Goal: Task Accomplishment & Management: Use online tool/utility

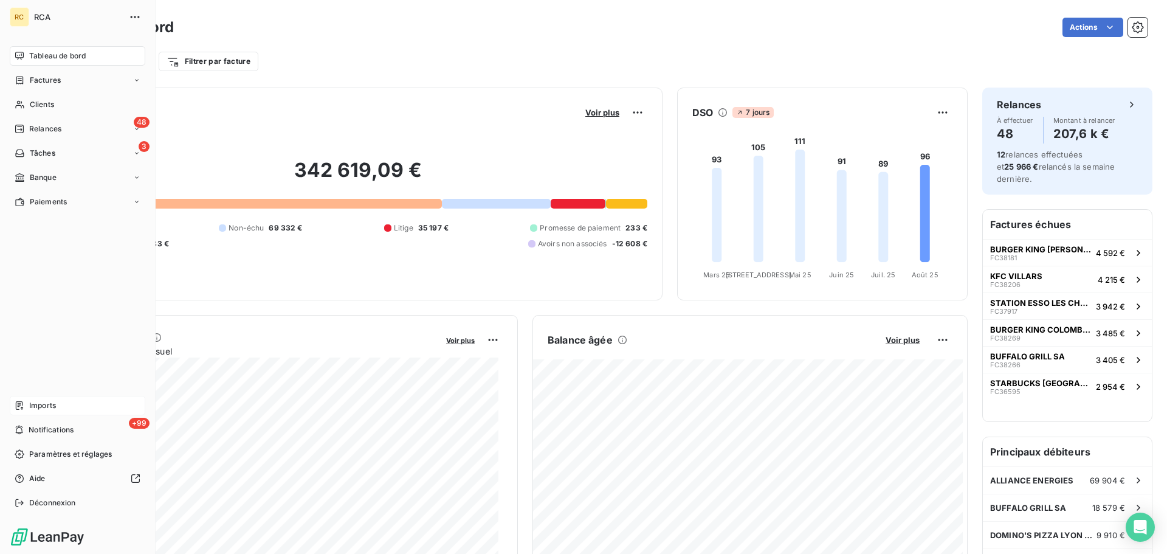
click at [61, 405] on div "Imports" at bounding box center [78, 405] width 136 height 19
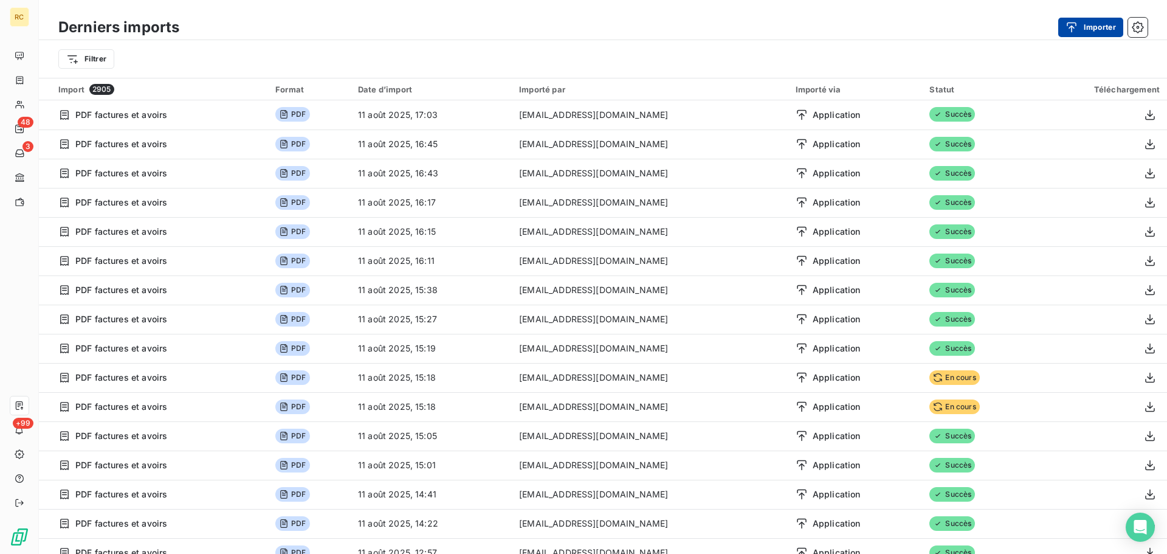
click at [1085, 30] on button "Importer" at bounding box center [1090, 27] width 65 height 19
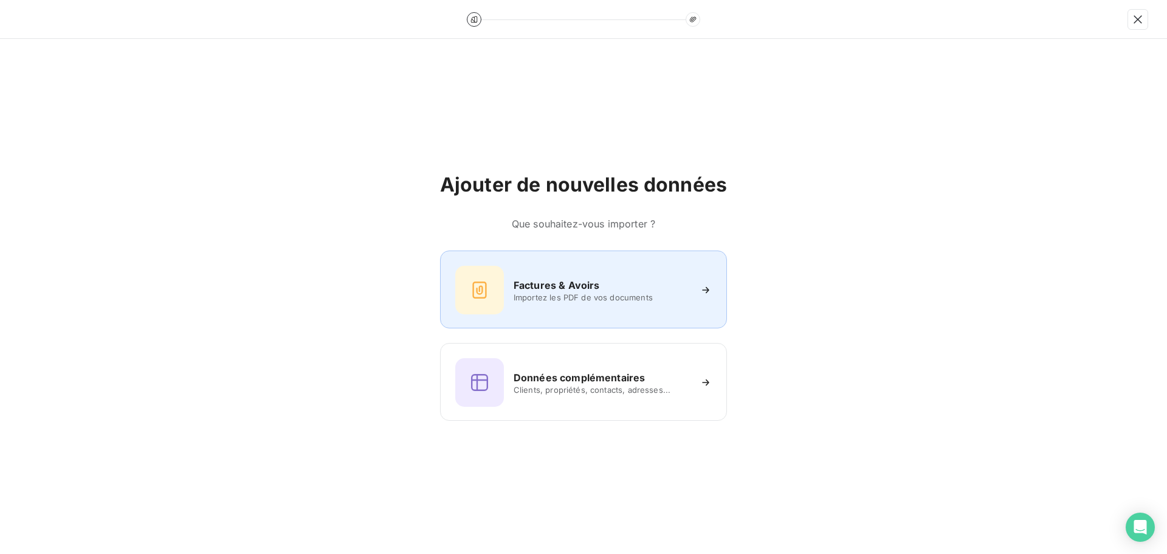
click at [540, 270] on div "Factures & Avoirs Importez les PDF de vos documents" at bounding box center [583, 290] width 256 height 49
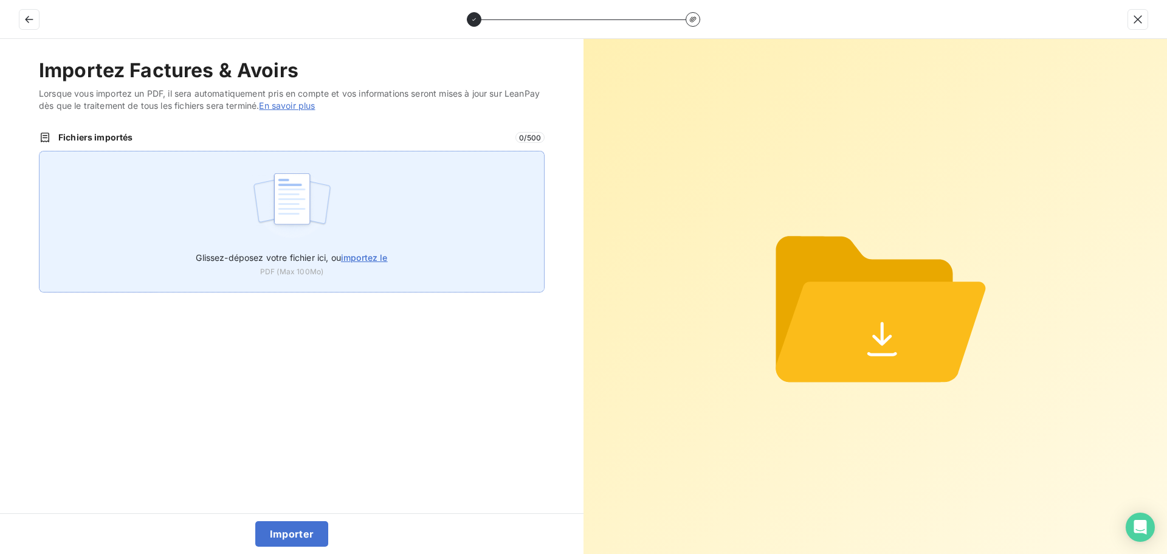
click at [250, 253] on span "Glissez-déposez votre fichier ici, ou importez le" at bounding box center [291, 257] width 191 height 10
click at [40, 151] on input "Glissez-déposez votre fichier ici, ou importez le" at bounding box center [39, 151] width 1 height 1
type input "C:\fakepath\FC38488.pdf"
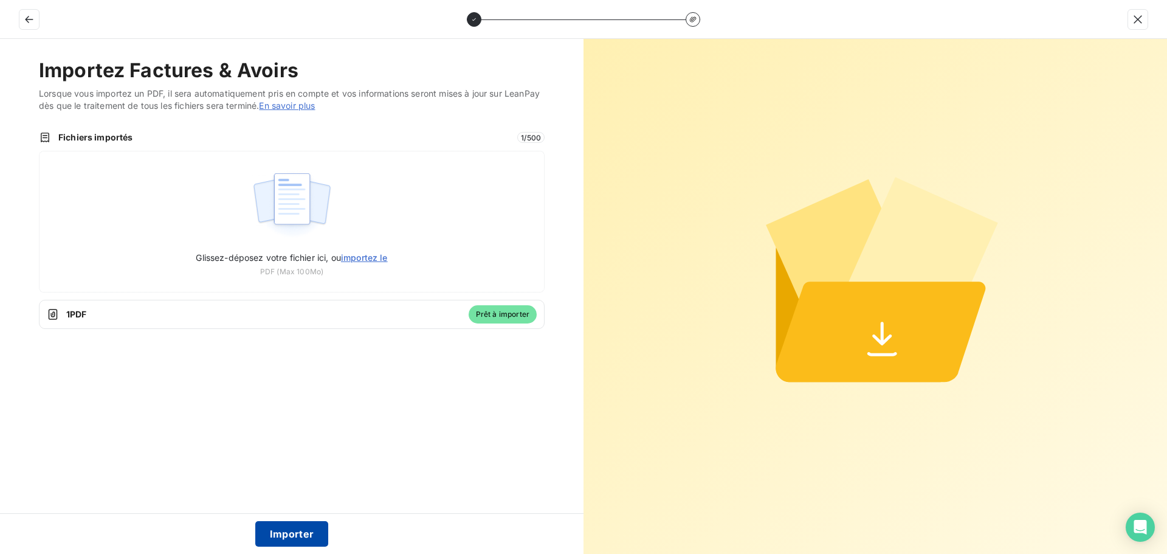
click at [270, 534] on button "Importer" at bounding box center [292, 534] width 74 height 26
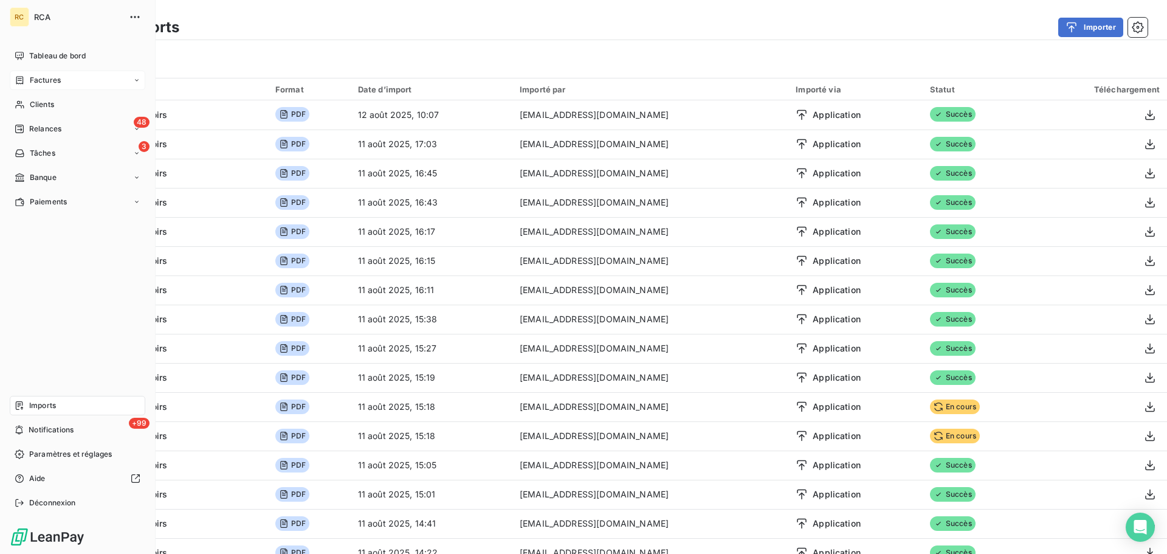
click at [52, 84] on span "Factures" at bounding box center [45, 80] width 31 height 11
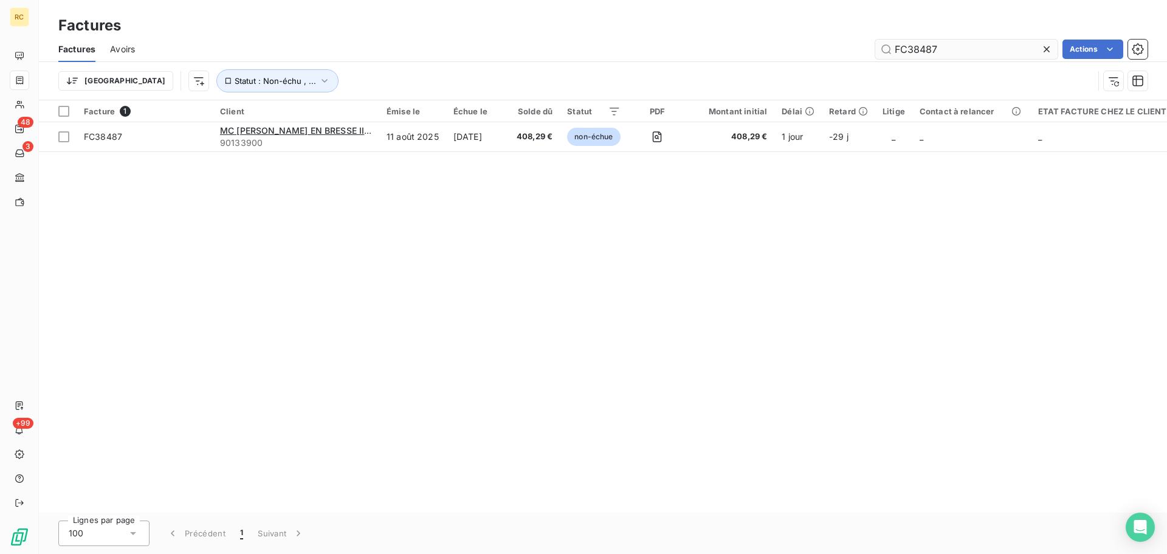
drag, startPoint x: 954, startPoint y: 49, endPoint x: 921, endPoint y: 47, distance: 32.9
click at [921, 47] on input "FC38487" at bounding box center [966, 49] width 182 height 19
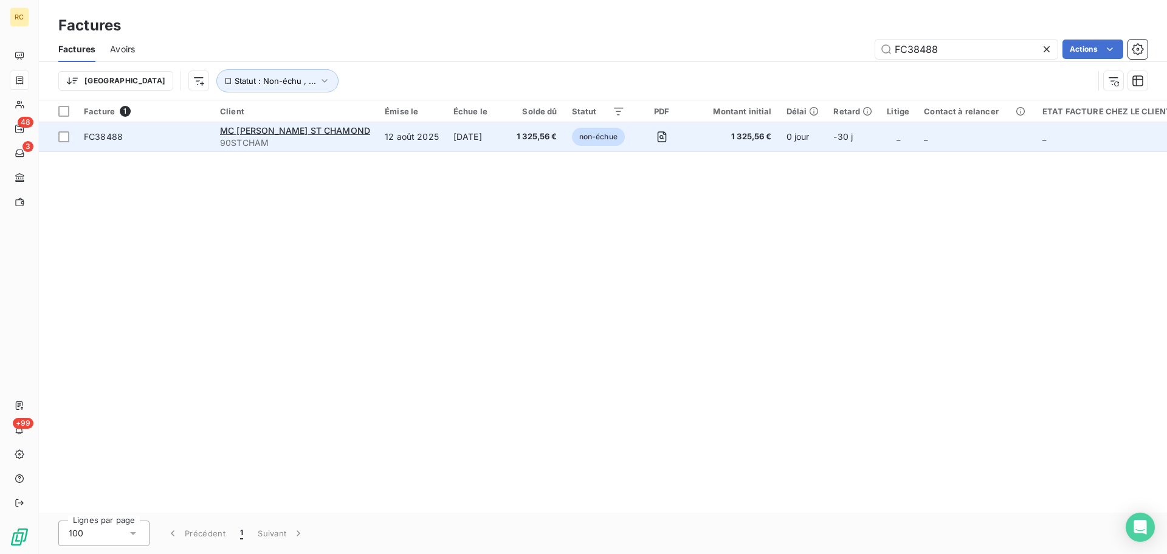
type input "FC38488"
click at [111, 137] on span "FC38488" at bounding box center [103, 136] width 39 height 10
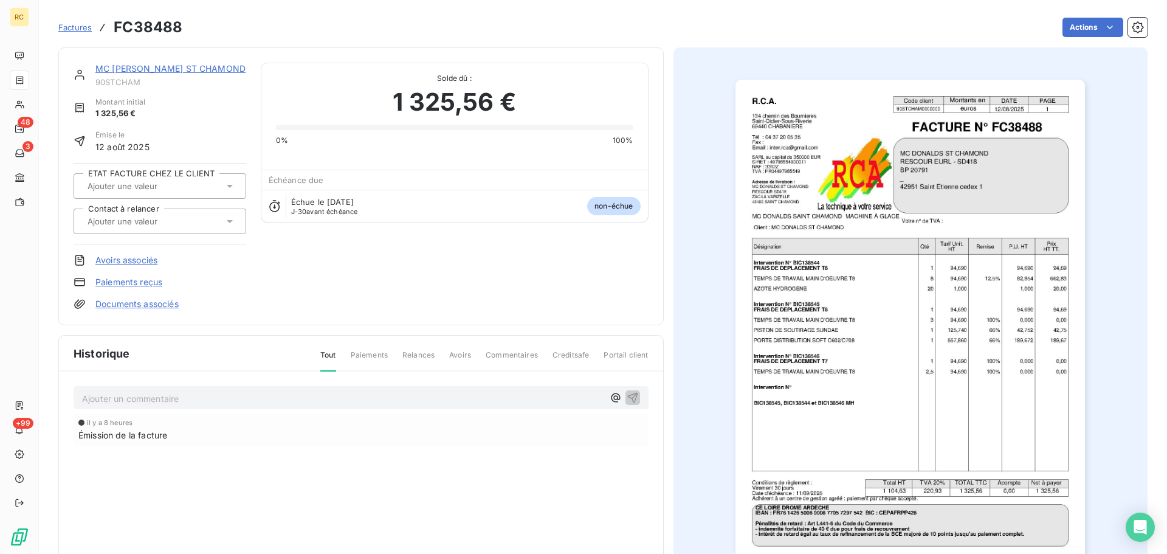
click at [126, 304] on link "Documents associés" at bounding box center [136, 304] width 83 height 12
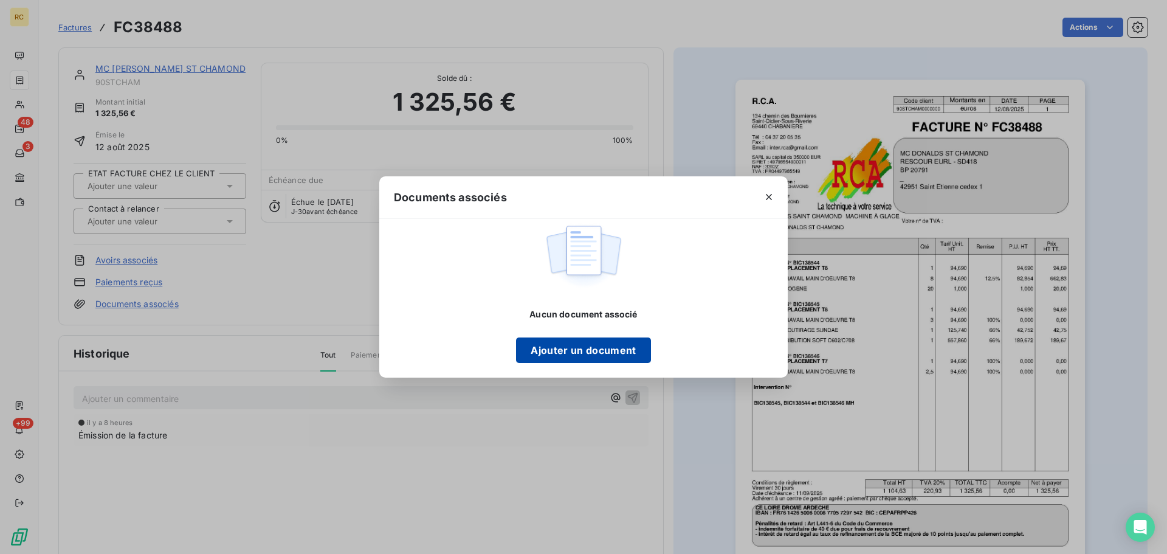
click at [584, 345] on button "Ajouter un document" at bounding box center [583, 350] width 134 height 26
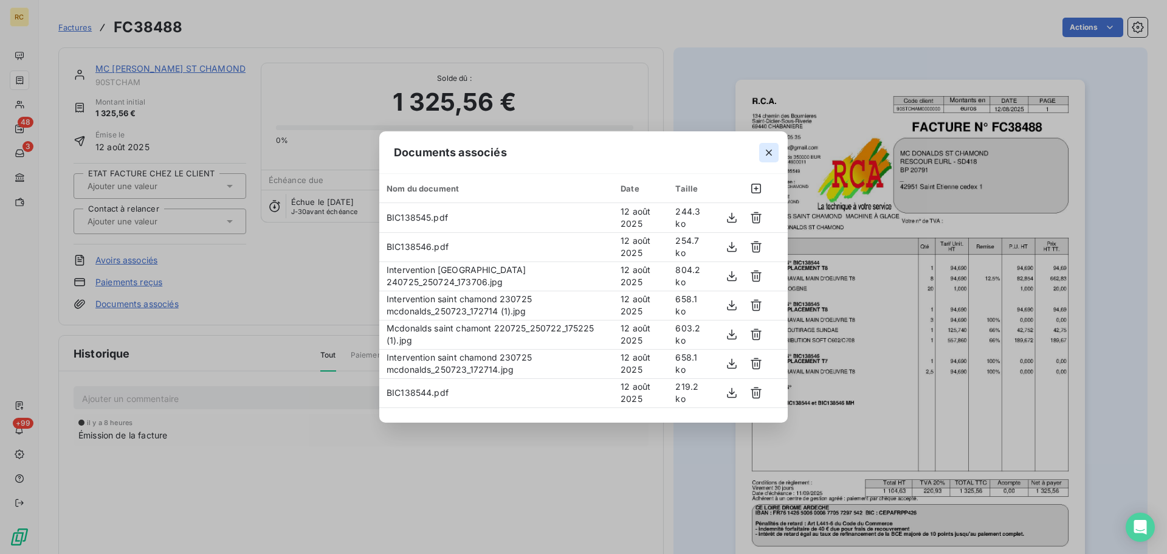
click at [768, 151] on icon "button" at bounding box center [769, 153] width 6 height 6
